Goal: Information Seeking & Learning: Learn about a topic

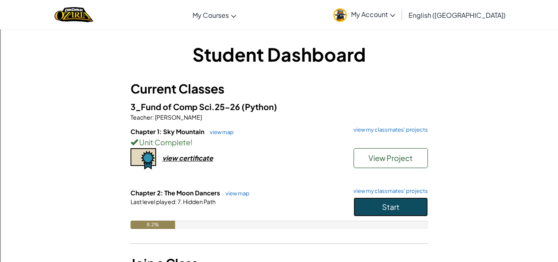
click at [371, 208] on button "Start" at bounding box center [391, 206] width 74 height 19
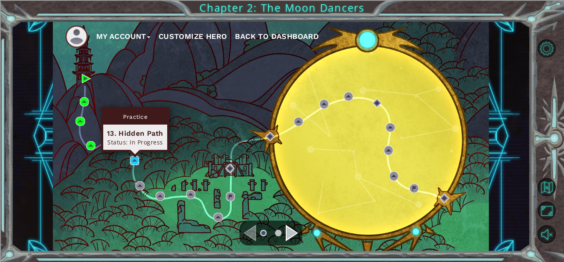
click at [134, 161] on img at bounding box center [134, 160] width 9 height 9
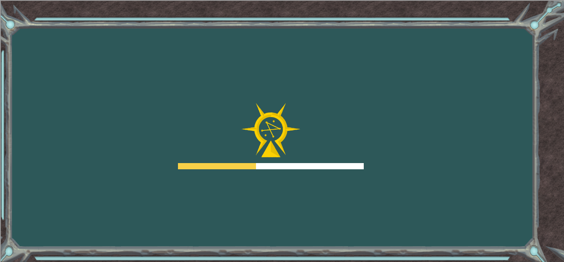
drag, startPoint x: 134, startPoint y: 161, endPoint x: 298, endPoint y: 180, distance: 164.3
click at [298, 180] on div "Goals Error loading from server. Try refreshing the page. You'll need to join a…" at bounding box center [282, 131] width 564 height 262
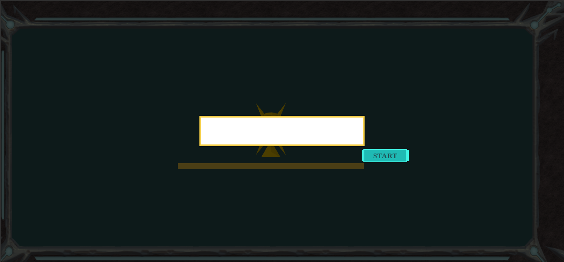
click at [368, 162] on button "Start" at bounding box center [385, 155] width 47 height 13
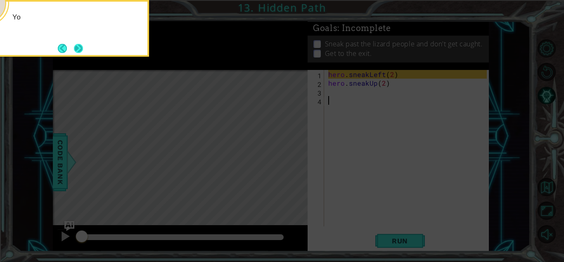
click at [80, 45] on button "Next" at bounding box center [78, 48] width 9 height 9
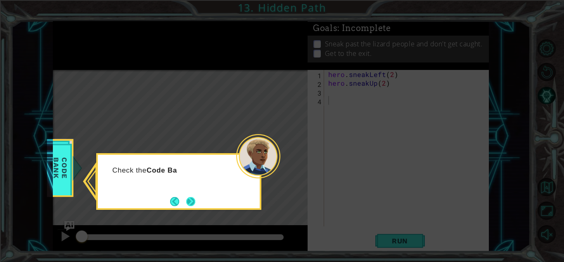
click at [188, 202] on button "Next" at bounding box center [191, 201] width 10 height 10
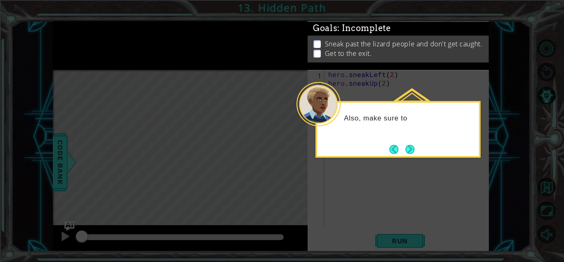
click at [407, 152] on button "Next" at bounding box center [410, 149] width 9 height 9
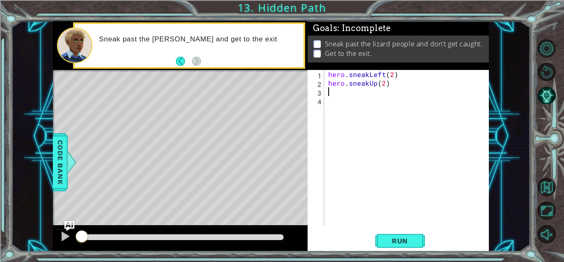
click at [356, 94] on div "hero . sneakLeft ( 2 ) hero . sneakUp ( 2 )" at bounding box center [409, 157] width 164 height 174
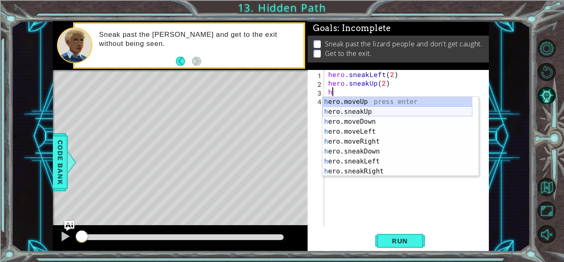
click at [364, 112] on div "h ero.moveUp press enter h ero.sneakUp press enter h ero.moveDown press enter h…" at bounding box center [398, 146] width 150 height 99
type textarea "hero.sneakUp(1)"
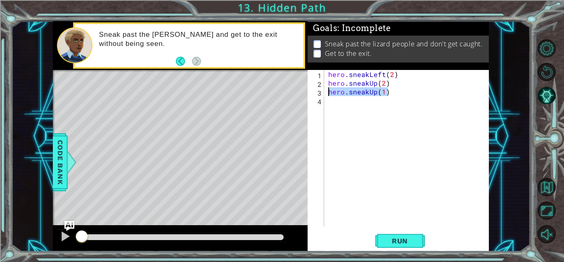
drag, startPoint x: 392, startPoint y: 90, endPoint x: 286, endPoint y: 93, distance: 106.2
click at [286, 93] on div "1 ההההההההההההההההההההההההההההההההההההההההההההההההההההההההההההההההההההההההההההה…" at bounding box center [271, 136] width 436 height 230
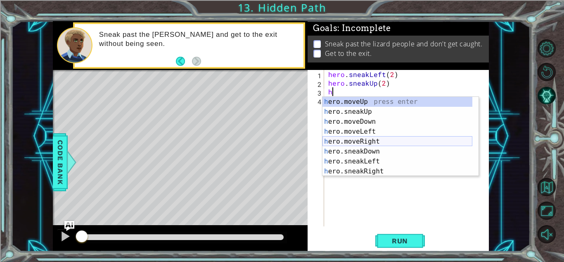
click at [365, 139] on div "h ero.moveUp press enter h ero.sneakUp press enter h ero.moveDown press enter h…" at bounding box center [398, 146] width 150 height 99
type textarea "hero.moveRight(1)"
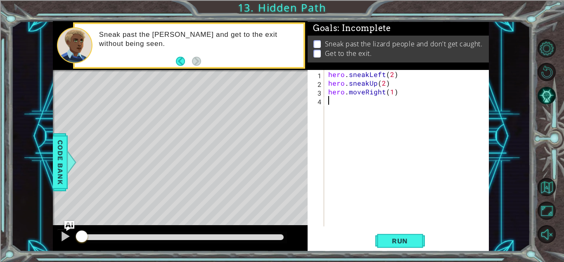
drag, startPoint x: 404, startPoint y: 98, endPoint x: 322, endPoint y: 99, distance: 81.8
click at [322, 99] on div "hero.moveRight(1) 1 2 3 4 hero . sneakLeft ( 2 ) hero . sneakUp ( 2 ) hero . mo…" at bounding box center [397, 148] width 179 height 156
click at [401, 237] on span "Run" at bounding box center [400, 240] width 33 height 8
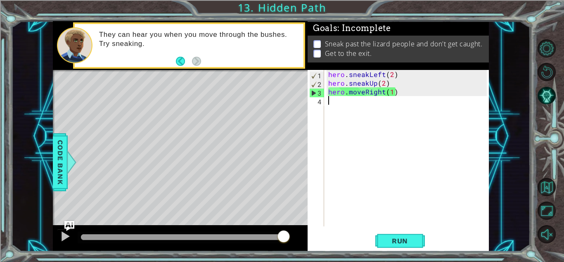
click at [390, 90] on div "hero . sneakLeft ( 2 ) hero . sneakUp ( 2 ) hero . moveRight ( 1 )" at bounding box center [409, 157] width 164 height 174
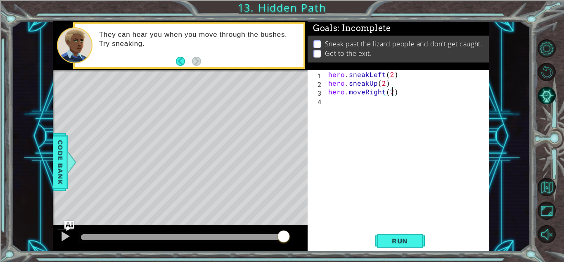
scroll to position [0, 4]
click at [407, 240] on span "Run" at bounding box center [400, 240] width 33 height 8
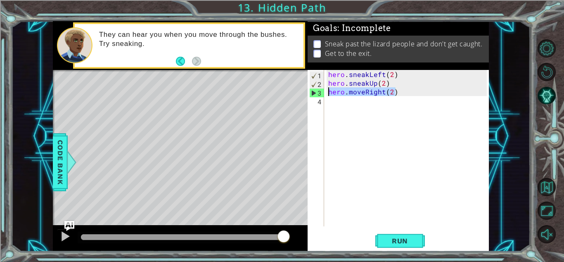
drag, startPoint x: 398, startPoint y: 93, endPoint x: 259, endPoint y: 96, distance: 138.5
click at [259, 96] on div "1 ההההההההההההההההההההההההההההההההההההההההההההההההההההההההההההההההההההההההההההה…" at bounding box center [271, 136] width 436 height 230
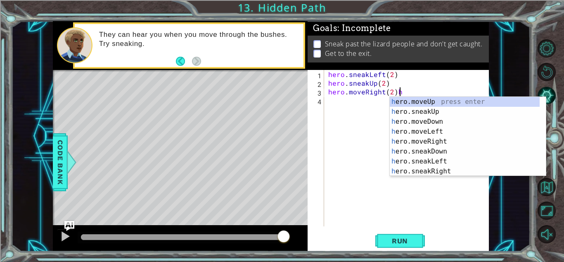
click at [407, 95] on div "hero . sneakLeft ( 2 ) hero . sneakUp ( 2 ) hero . moveRight ( 2 ) h" at bounding box center [409, 157] width 164 height 174
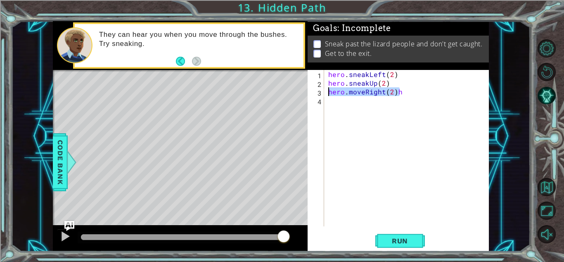
drag, startPoint x: 407, startPoint y: 95, endPoint x: 302, endPoint y: 94, distance: 105.0
click at [302, 94] on div "1 ההההההההההההההההההההההההההההההההההההההההההההההההההההההההההההההההההההההההההההה…" at bounding box center [271, 136] width 436 height 230
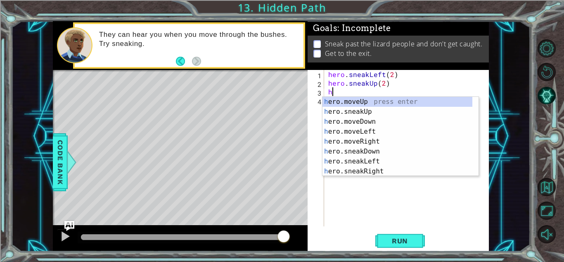
scroll to position [0, 0]
click at [379, 171] on div "h ero.moveUp press enter h ero.sneakUp press enter h ero.moveDown press enter h…" at bounding box center [398, 146] width 150 height 99
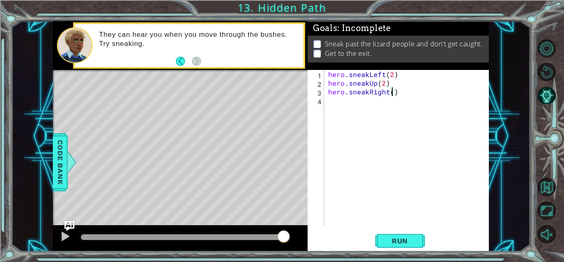
type textarea "hero.sneakRight(2)"
click at [355, 97] on div "hero . sneakLeft ( 2 ) hero . sneakUp ( 2 ) hero . sneakRight ( 2 )" at bounding box center [409, 157] width 164 height 174
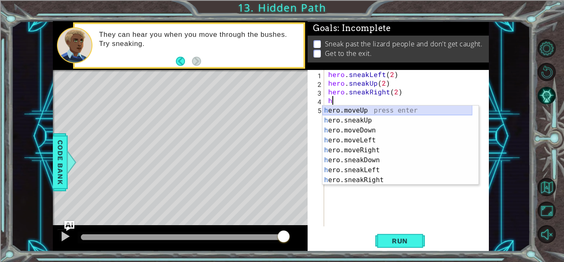
click at [355, 110] on div "h ero.moveUp press enter h ero.sneakUp press enter h ero.moveDown press enter h…" at bounding box center [398, 154] width 150 height 99
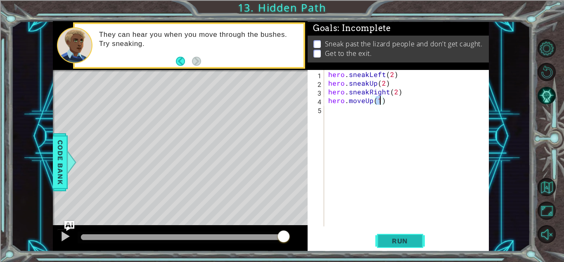
type textarea "hero.moveUp(1)"
click at [401, 238] on span "Run" at bounding box center [400, 240] width 33 height 8
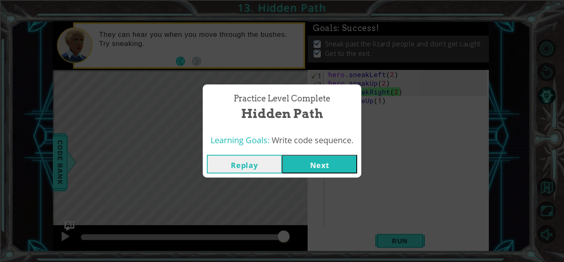
click at [315, 162] on button "Next" at bounding box center [319, 164] width 75 height 19
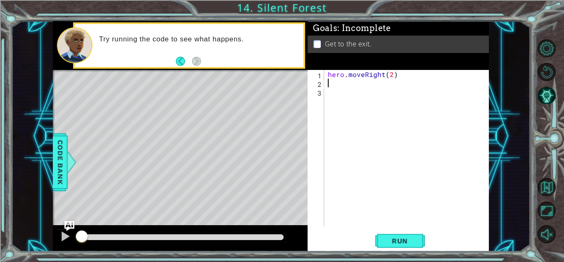
click at [334, 84] on div "hero . moveRight ( 2 )" at bounding box center [408, 157] width 164 height 174
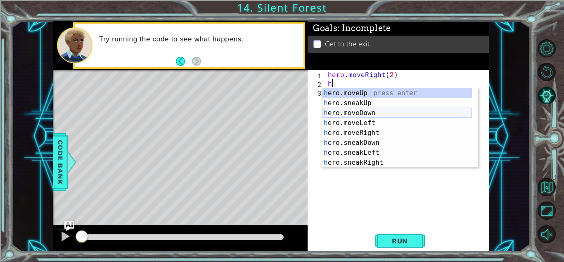
click at [351, 110] on div "h ero.moveUp press enter h ero.sneakUp press enter h ero.moveDown press enter h…" at bounding box center [397, 137] width 150 height 99
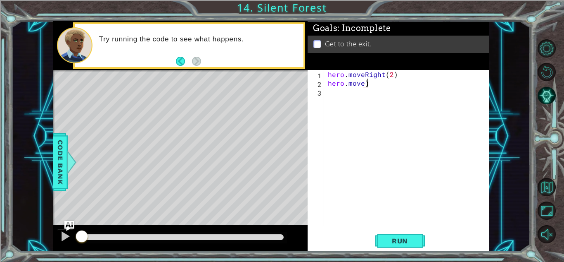
click at [394, 85] on div "hero . moveRight ( 2 ) hero . move )" at bounding box center [408, 157] width 164 height 174
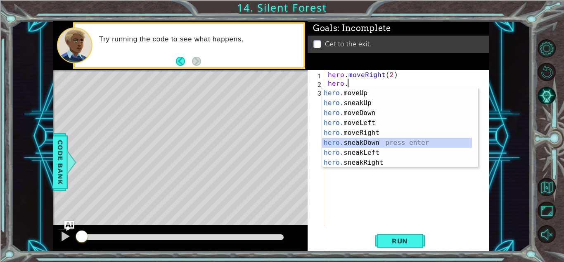
click at [386, 143] on div "hero. moveUp press enter hero. sneakUp press enter hero. moveDown press enter h…" at bounding box center [397, 137] width 150 height 99
type textarea "hero.sneakDown(1)"
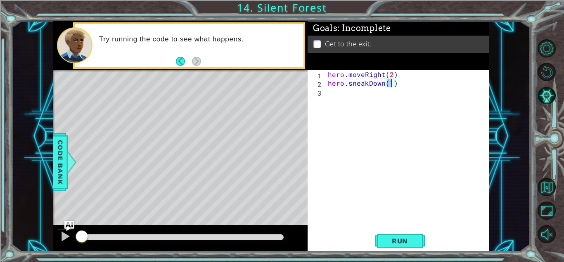
click at [329, 95] on div "hero . moveRight ( 2 ) hero . sneakDown ( 1 )" at bounding box center [408, 157] width 164 height 174
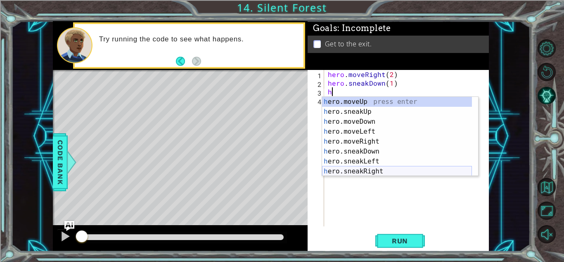
click at [387, 168] on div "h ero.moveUp press enter h ero.sneakUp press enter h ero.moveDown press enter h…" at bounding box center [397, 146] width 150 height 99
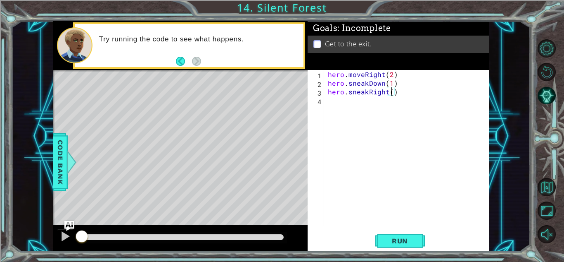
type textarea "hero.sneakRight(2)"
click at [350, 102] on div "hero . moveRight ( 2 ) hero . sneakDown ( 1 ) hero . sneakRight ( 2 )" at bounding box center [408, 157] width 164 height 174
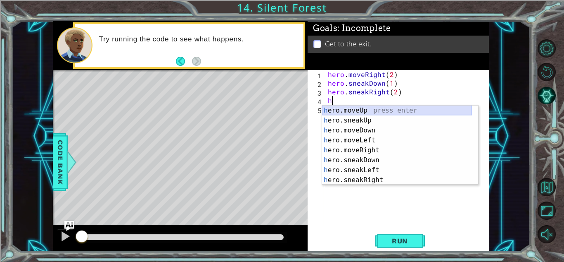
click at [356, 111] on div "h ero.moveUp press enter h ero.sneakUp press enter h ero.moveDown press enter h…" at bounding box center [397, 154] width 150 height 99
type textarea "hero.moveUp(1)"
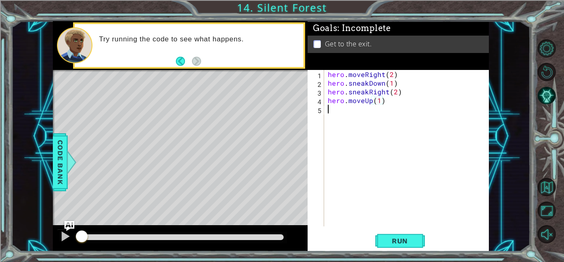
click at [357, 113] on div "hero . moveRight ( 2 ) hero . sneakDown ( 1 ) hero . sneakRight ( 2 ) hero . mo…" at bounding box center [408, 157] width 164 height 174
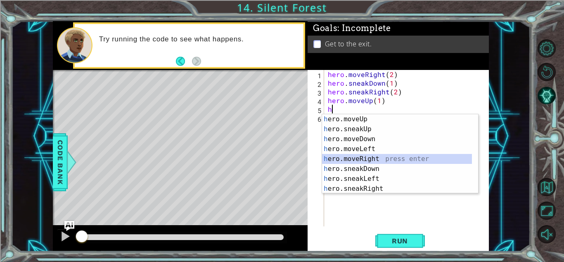
click at [371, 158] on div "h ero.moveUp press enter h ero.sneakUp press enter h ero.moveDown press enter h…" at bounding box center [397, 163] width 150 height 99
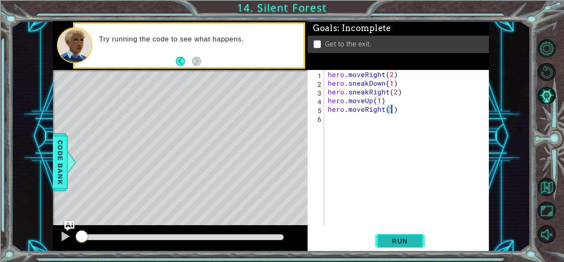
type textarea "hero.moveRight(1)"
click at [391, 241] on span "Run" at bounding box center [400, 240] width 33 height 8
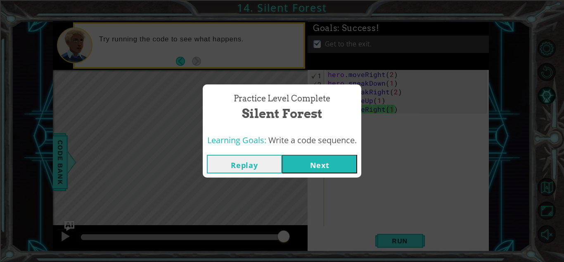
click at [318, 168] on button "Next" at bounding box center [319, 164] width 75 height 19
